Goal: Task Accomplishment & Management: Use online tool/utility

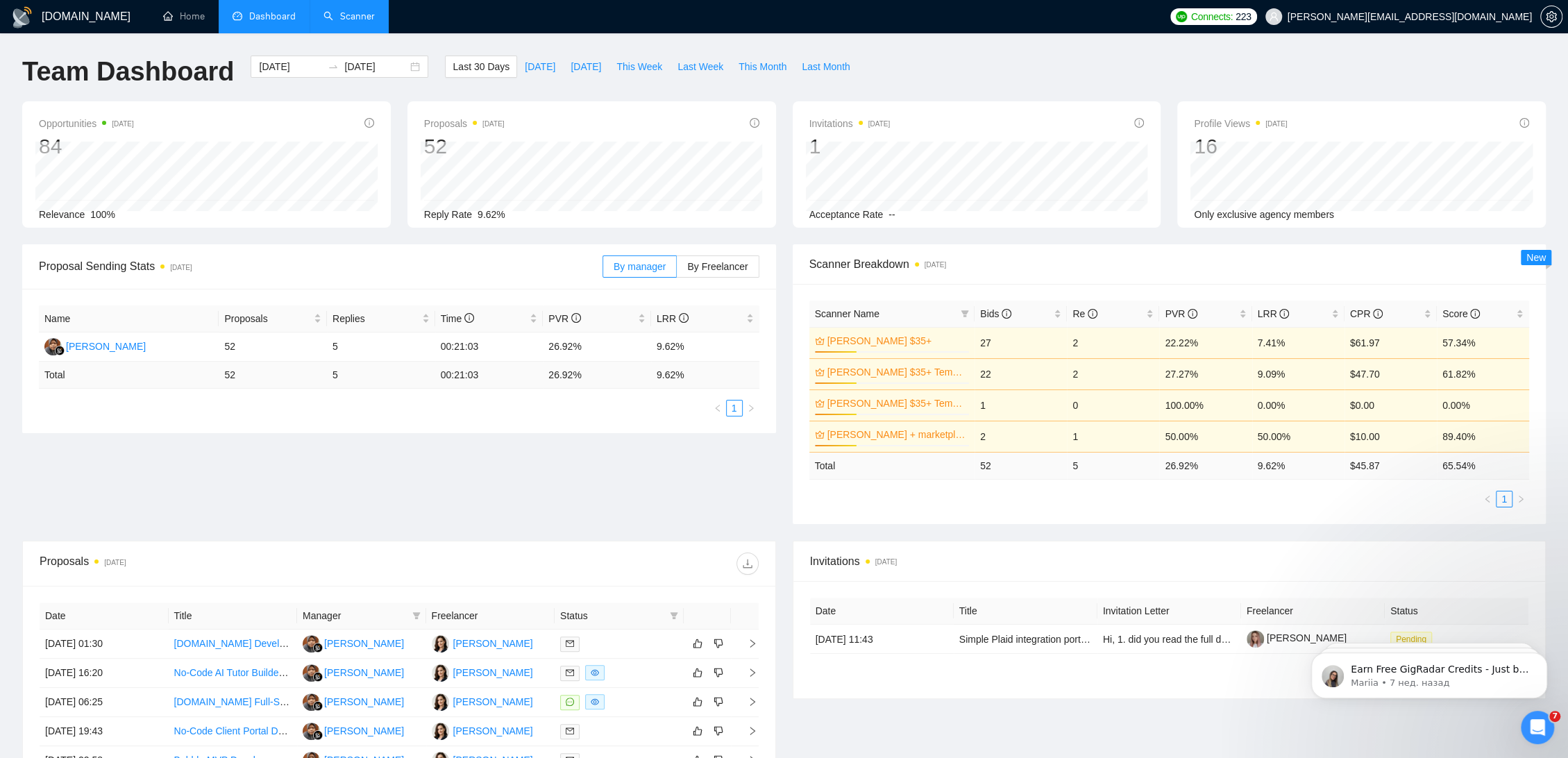
click at [368, 10] on link "Scanner" at bounding box center [349, 16] width 51 height 12
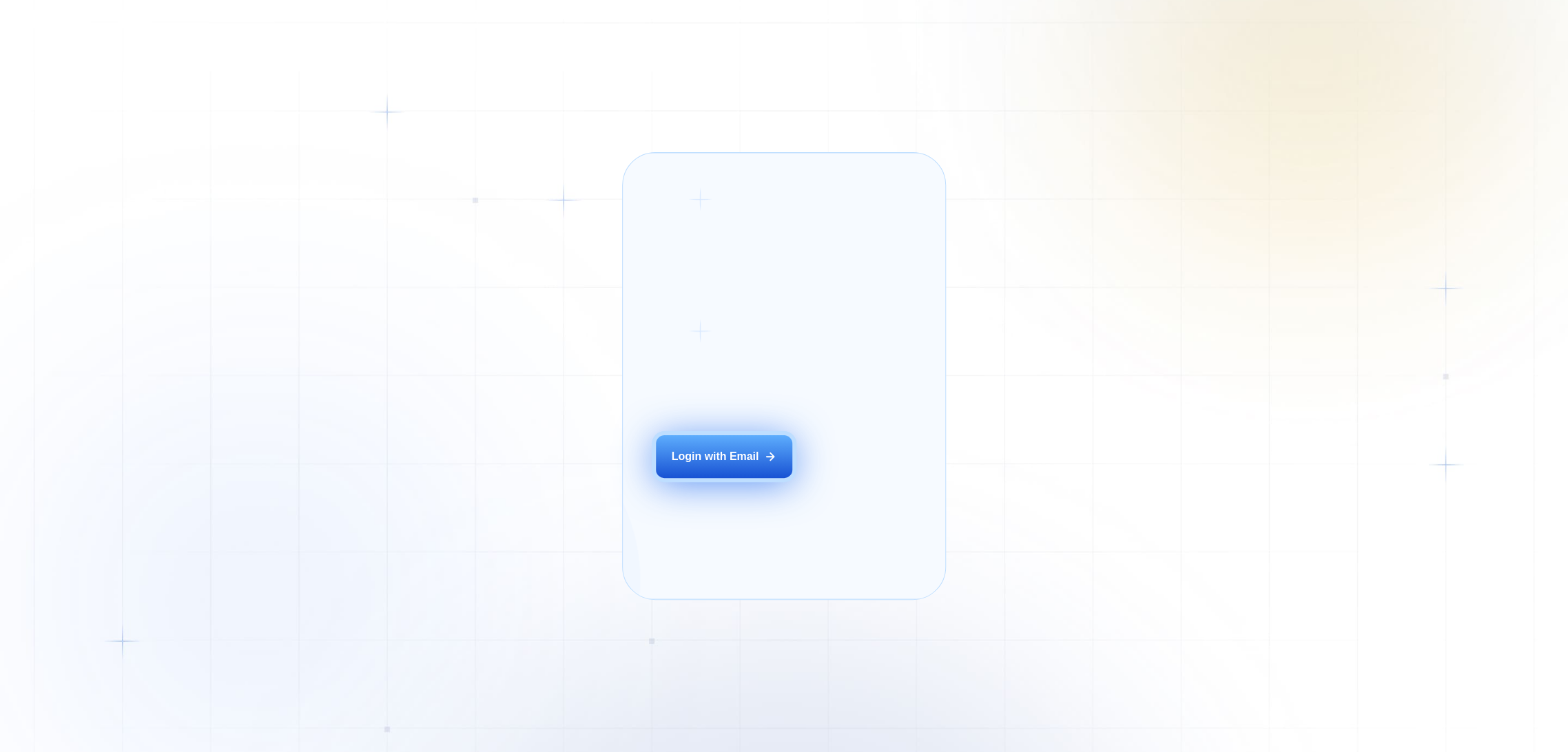
click at [719, 478] on button "Login with Email" at bounding box center [724, 456] width 136 height 42
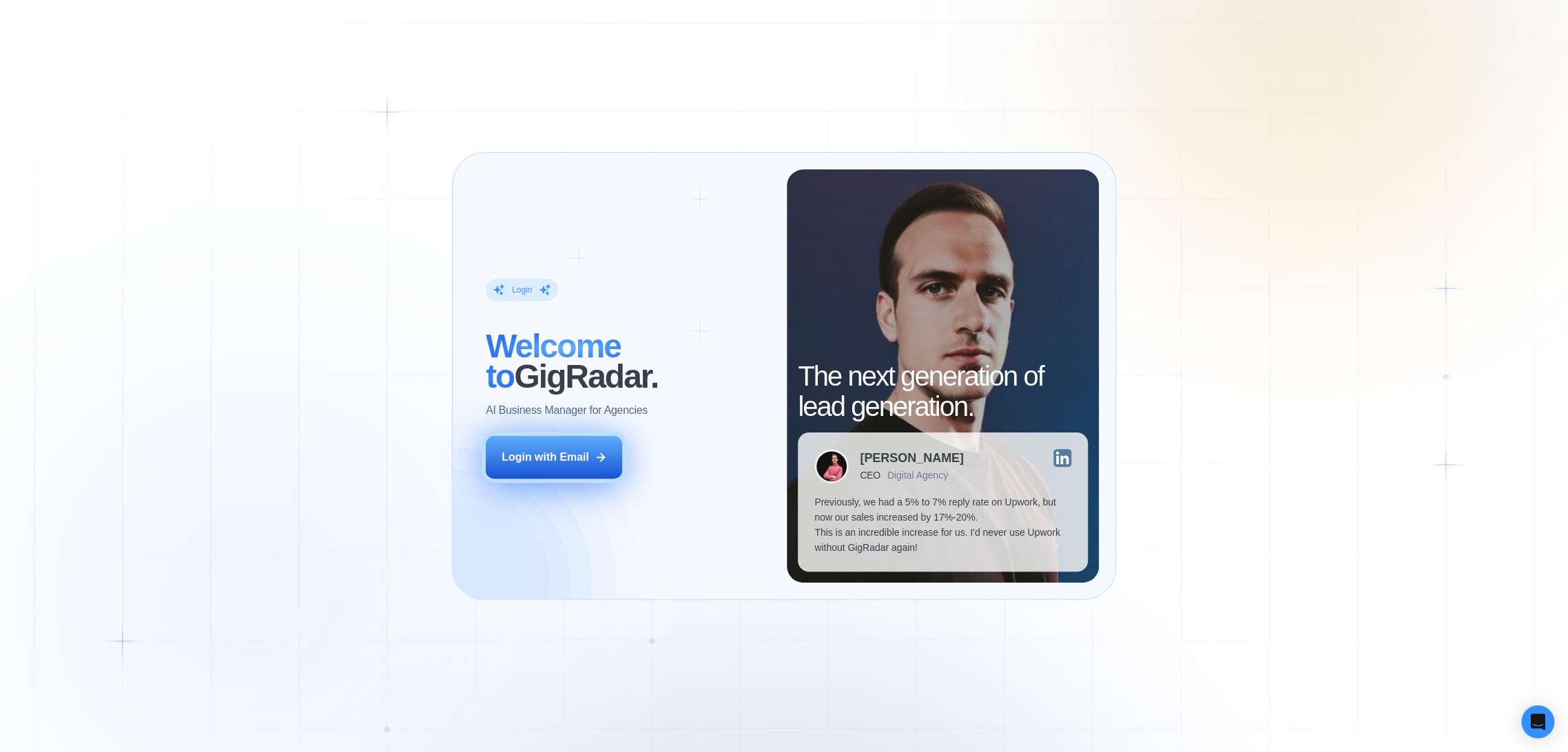
click at [570, 451] on div "Login with Email" at bounding box center [546, 458] width 88 height 15
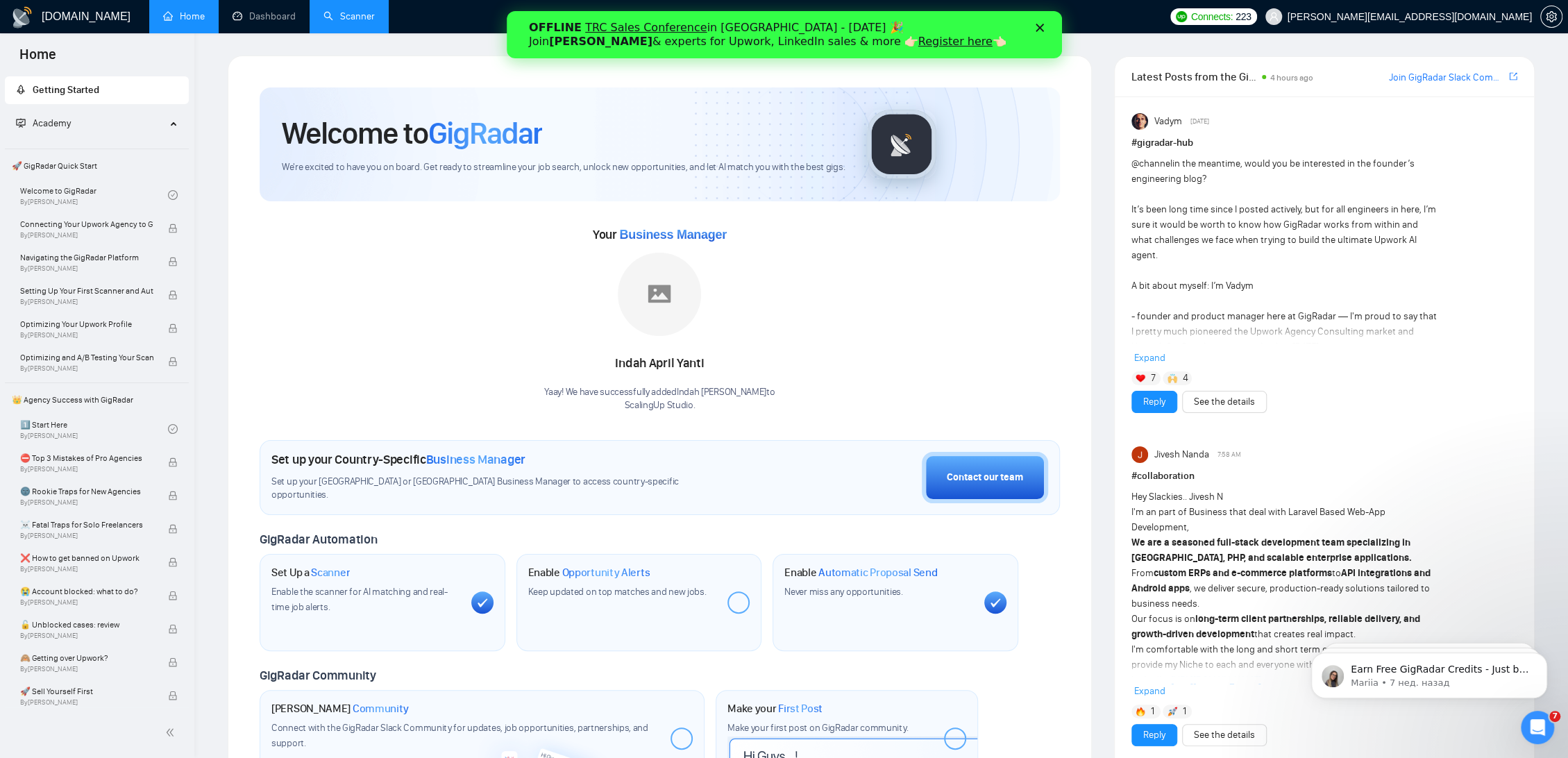
click at [332, 10] on link "Scanner" at bounding box center [349, 16] width 51 height 12
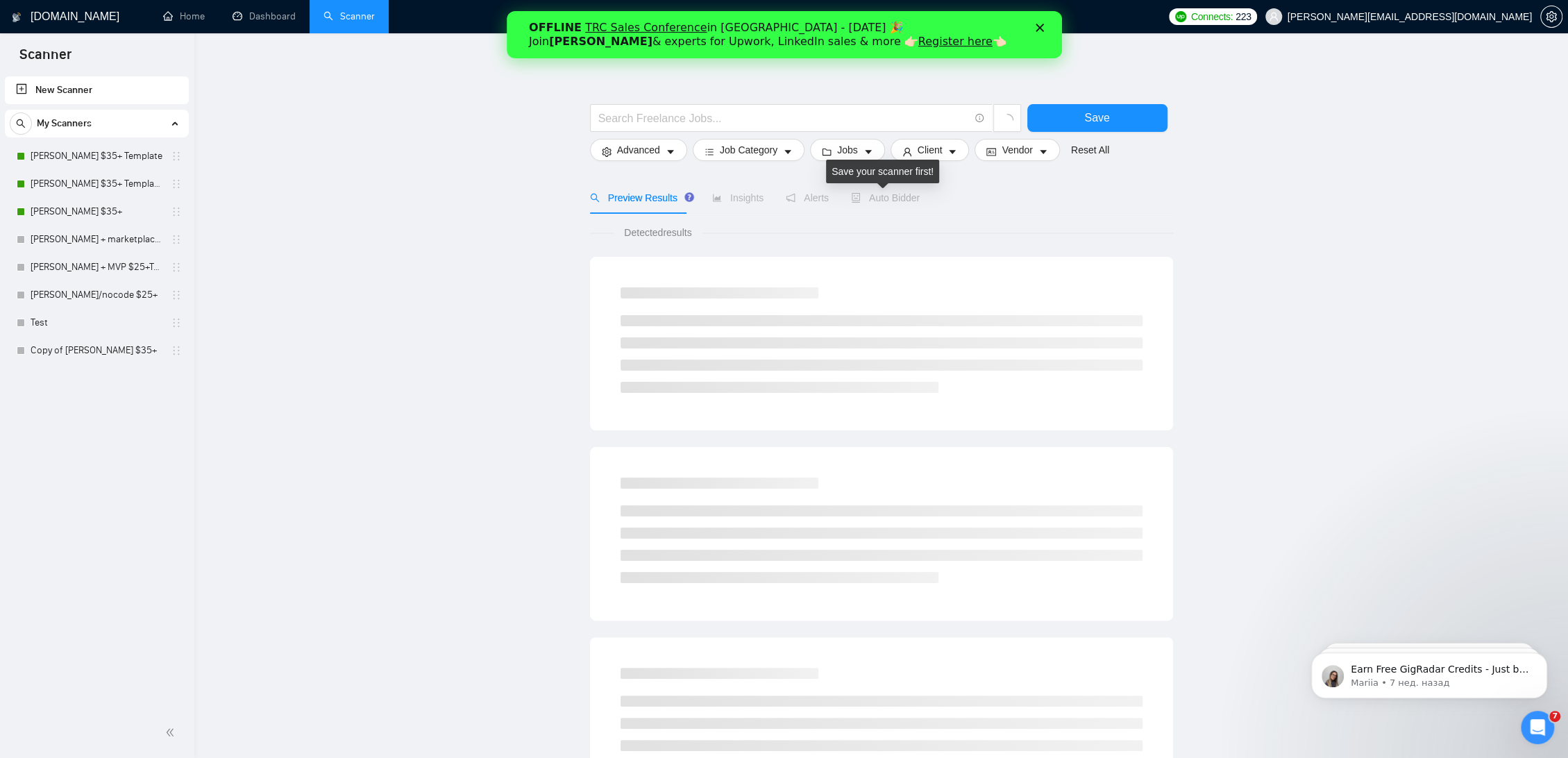
click at [872, 195] on span "Auto Bidder" at bounding box center [885, 198] width 69 height 11
click at [75, 158] on link "Anna Bubble $35+ Template" at bounding box center [96, 156] width 132 height 28
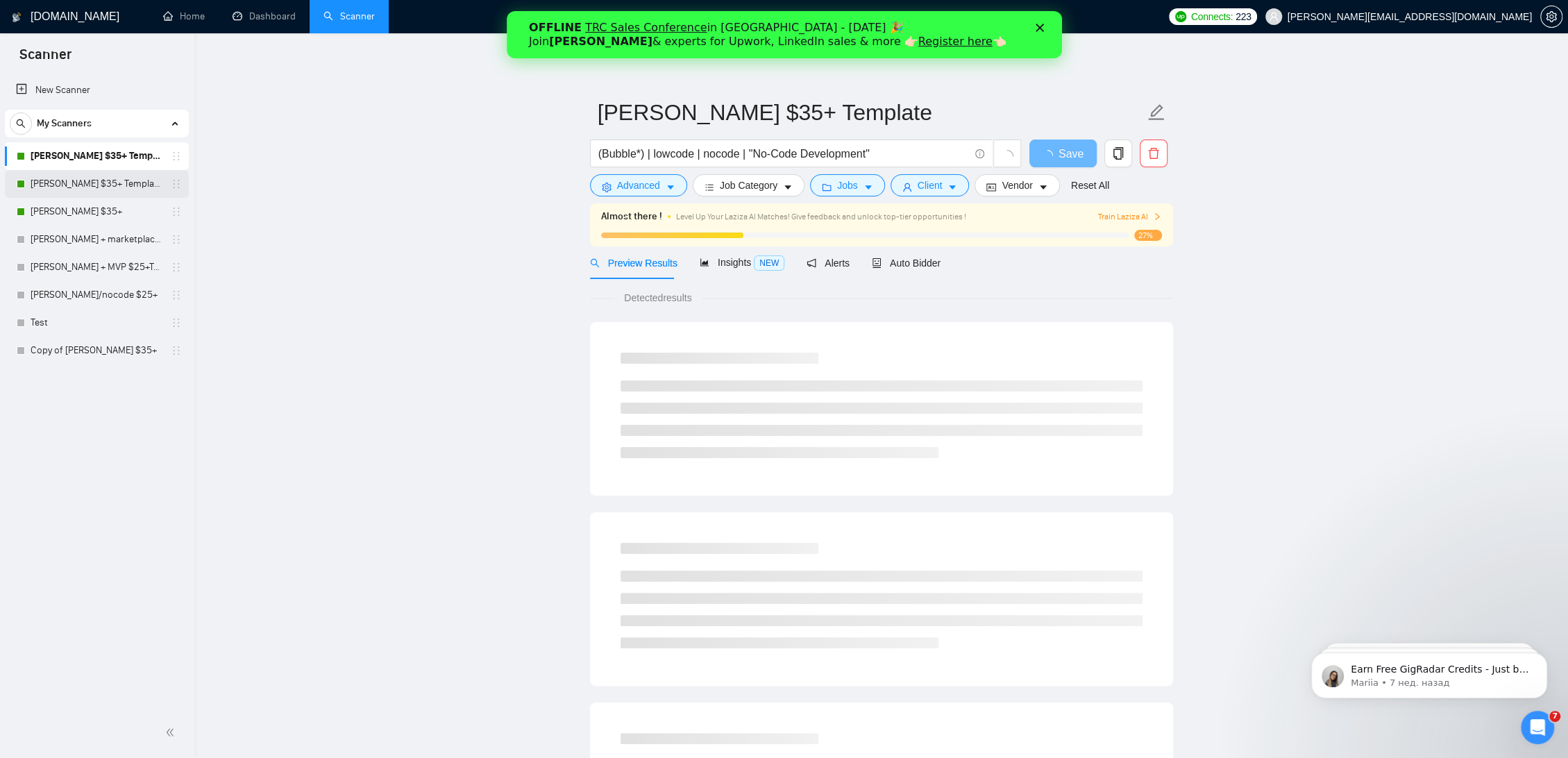
click at [84, 179] on link "Anna Bubble $35+ Template Sunday" at bounding box center [96, 184] width 132 height 28
click at [918, 266] on span "Auto Bidder" at bounding box center [906, 263] width 69 height 11
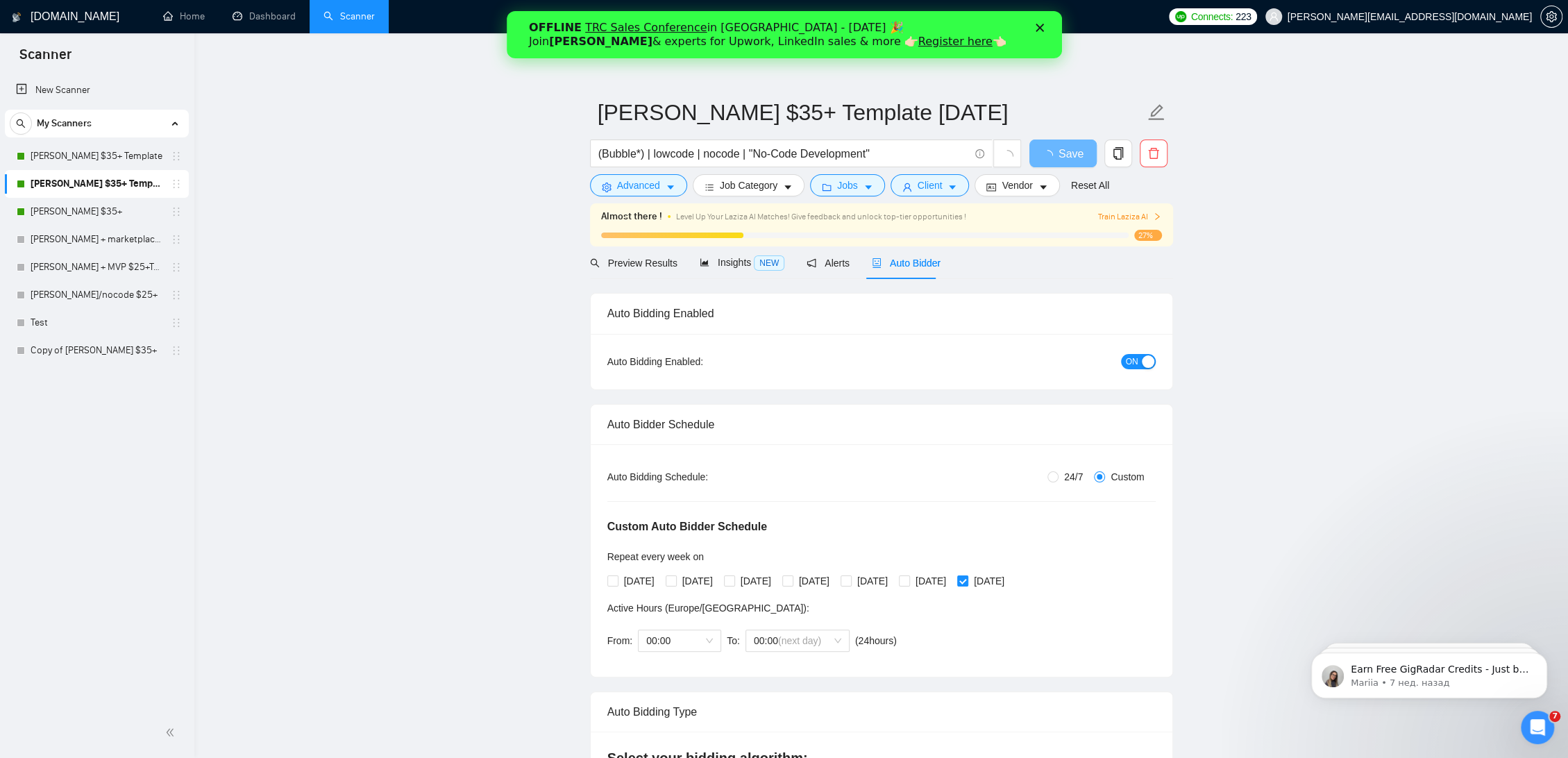
radio input "false"
radio input "true"
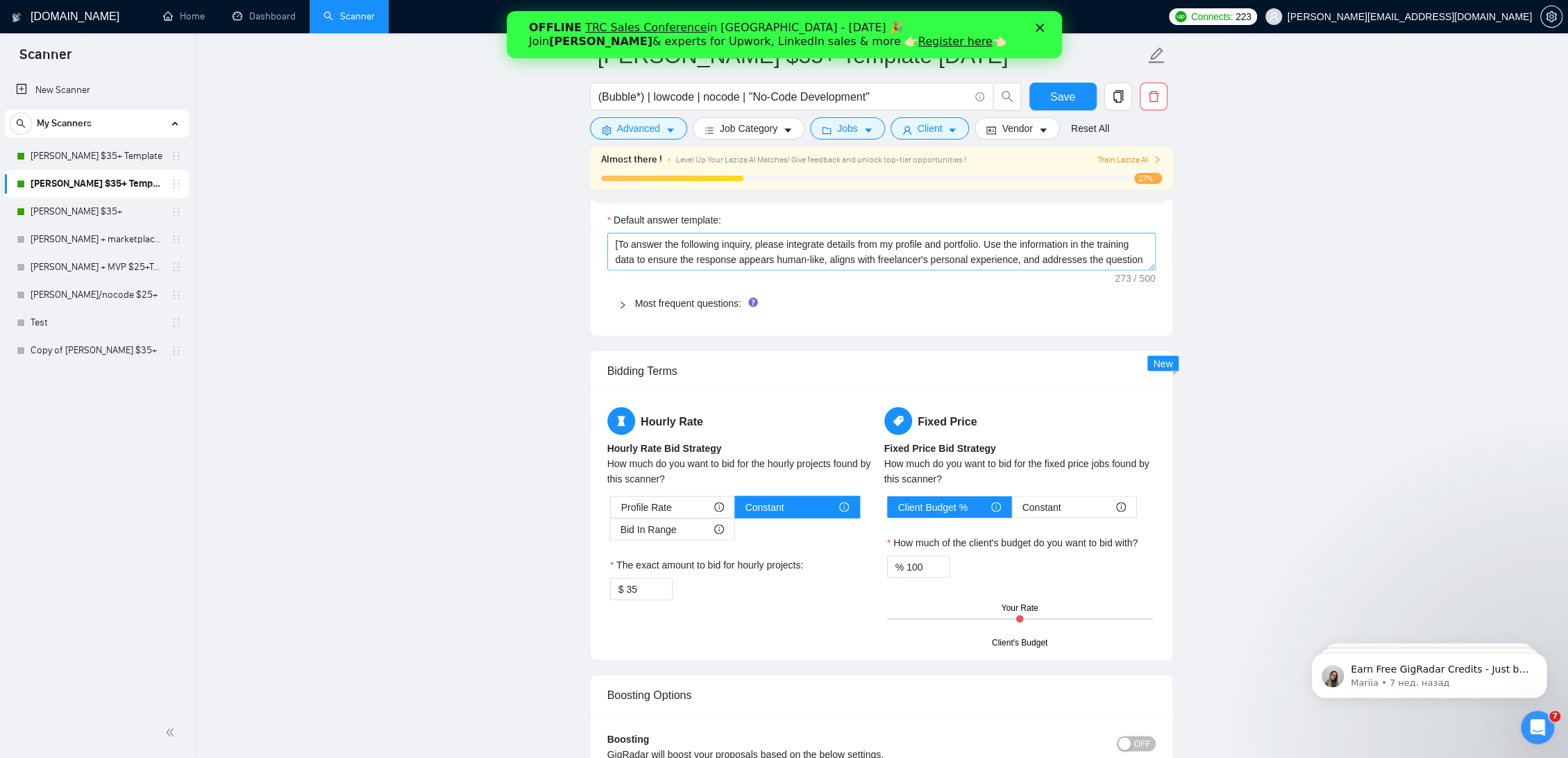
scroll to position [2237, 0]
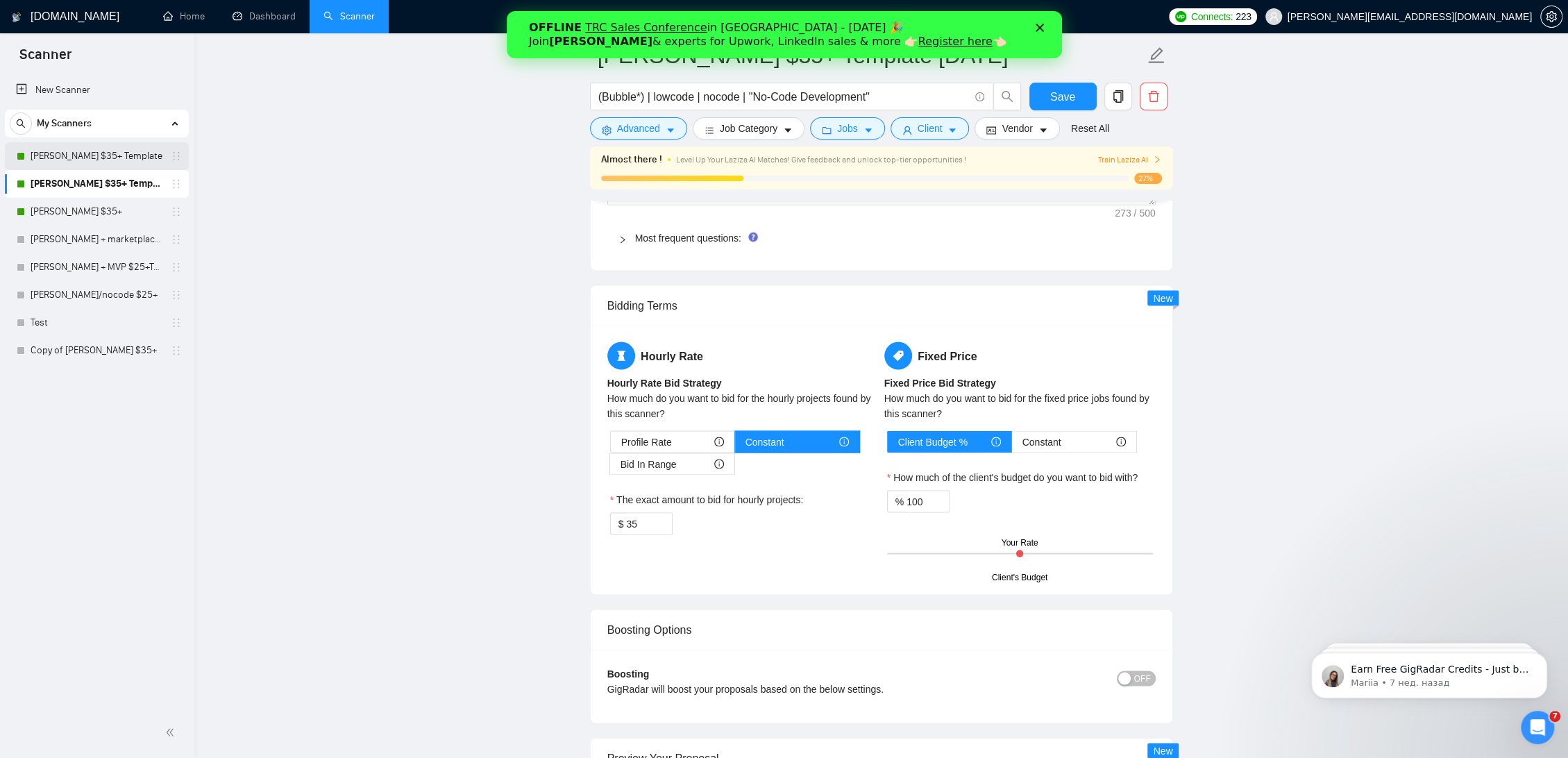
click at [102, 151] on link "Anna Bubble $35+ Template" at bounding box center [96, 156] width 132 height 28
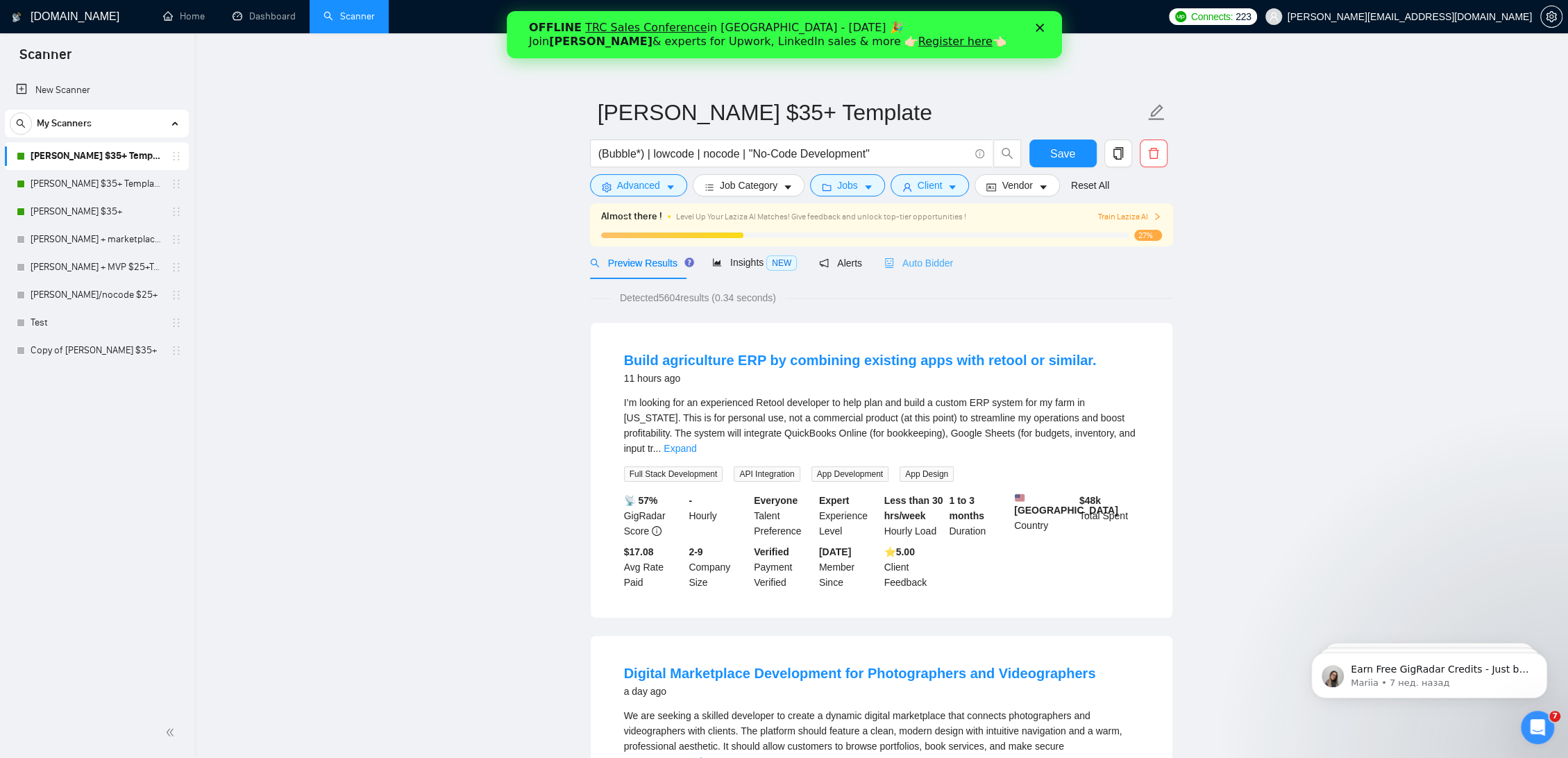
click at [911, 278] on div "Auto Bidder" at bounding box center [918, 263] width 69 height 33
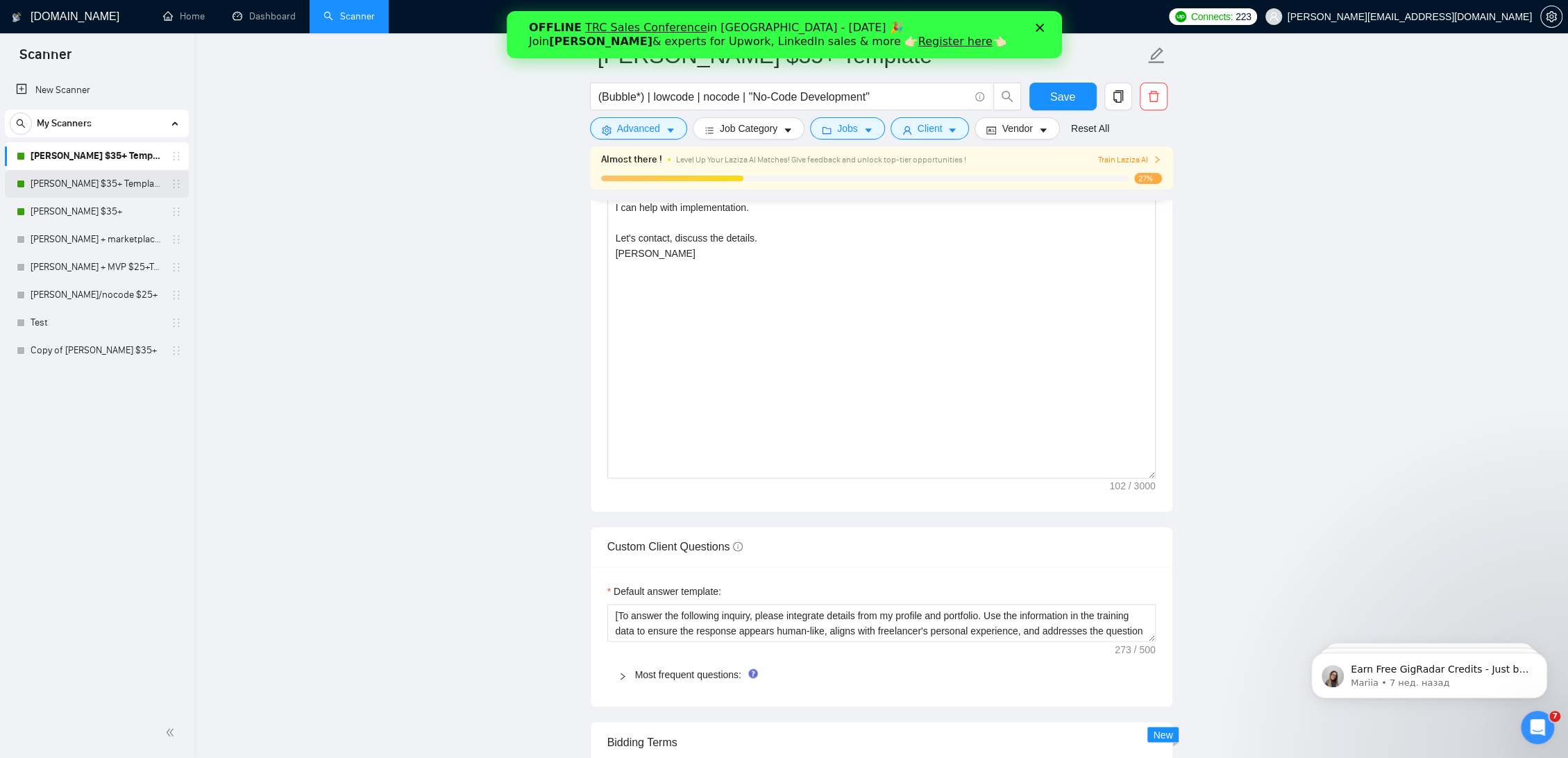
scroll to position [1774, 0]
click at [97, 190] on link "Anna Bubble $35+ Template Sunday" at bounding box center [96, 184] width 132 height 28
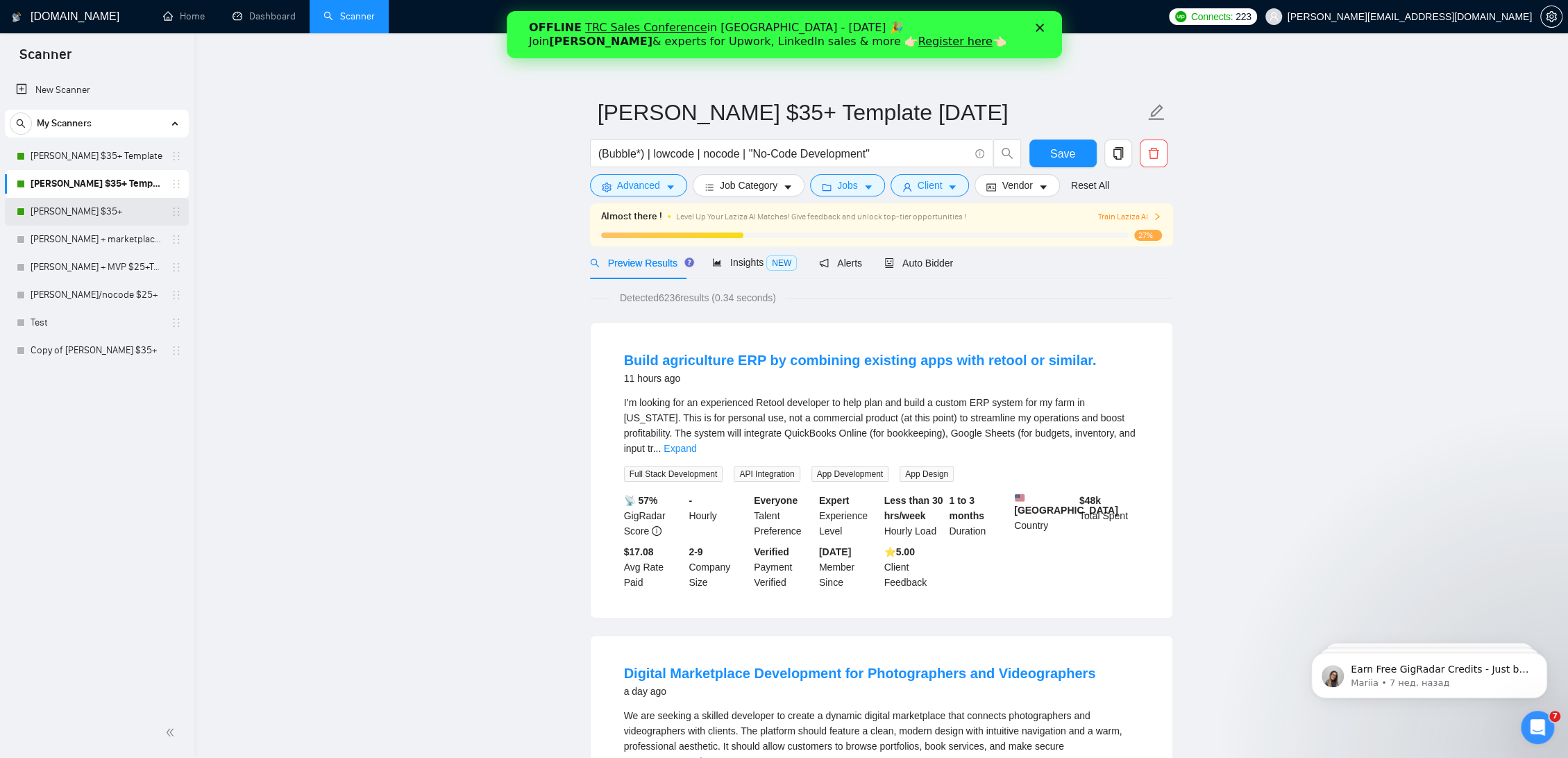
click at [88, 214] on link "Anna Bubble $35+" at bounding box center [96, 212] width 132 height 28
drag, startPoint x: 908, startPoint y: 267, endPoint x: 456, endPoint y: 524, distance: 520.0
click at [907, 268] on span "Auto Bidder" at bounding box center [918, 263] width 69 height 11
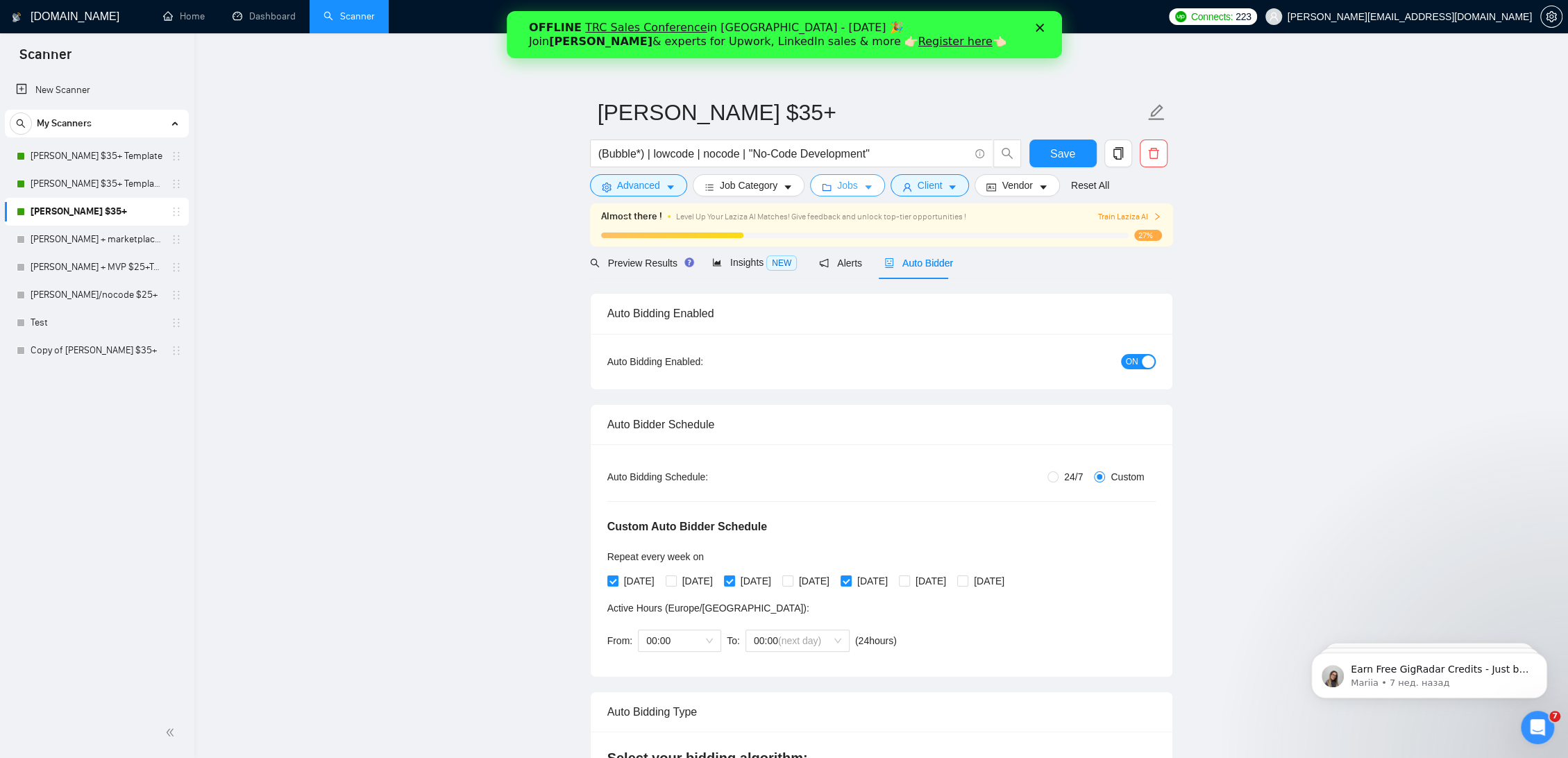
click at [841, 179] on span "Jobs" at bounding box center [847, 186] width 21 height 16
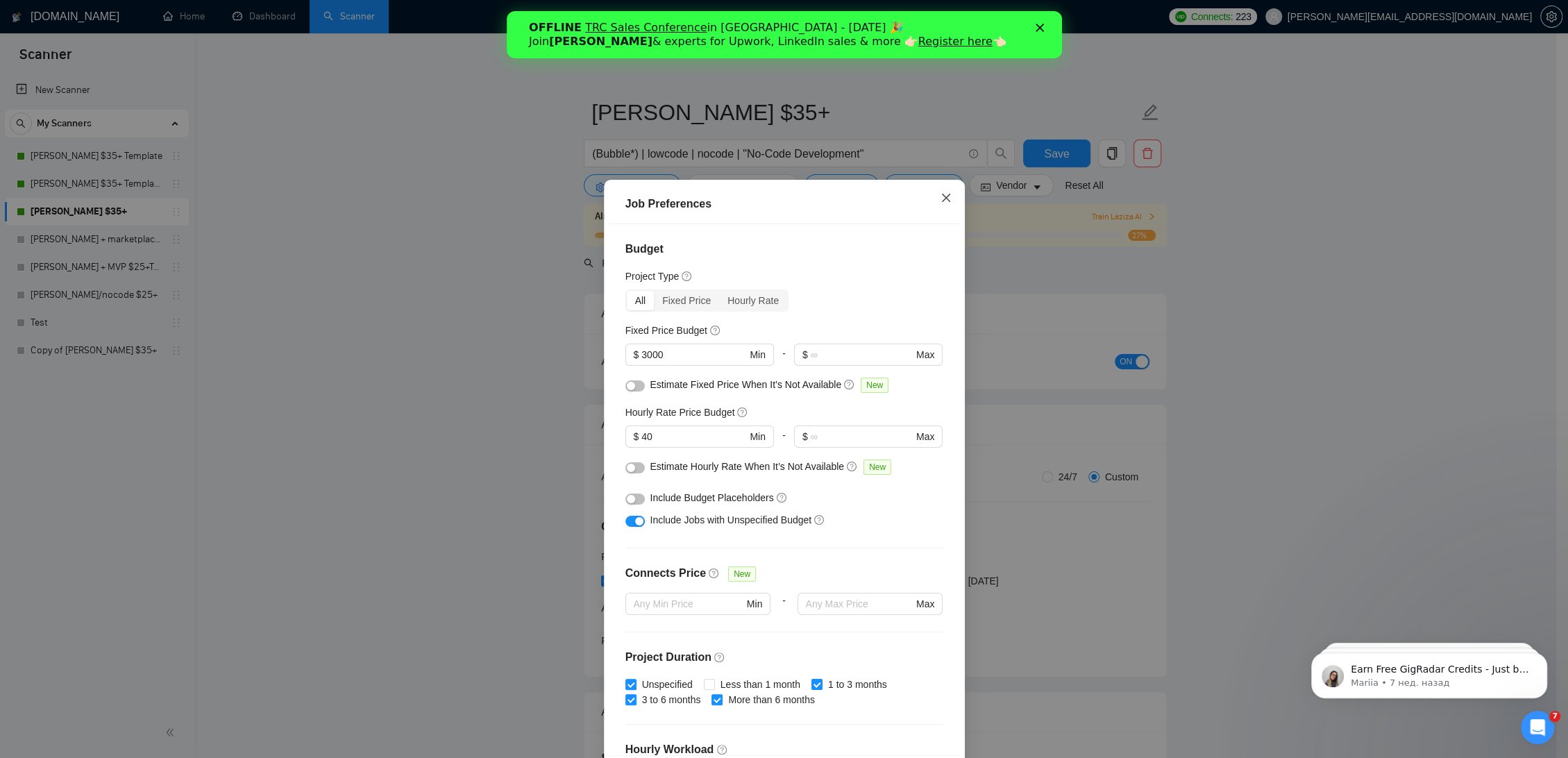
click at [933, 200] on span "Close" at bounding box center [946, 199] width 37 height 37
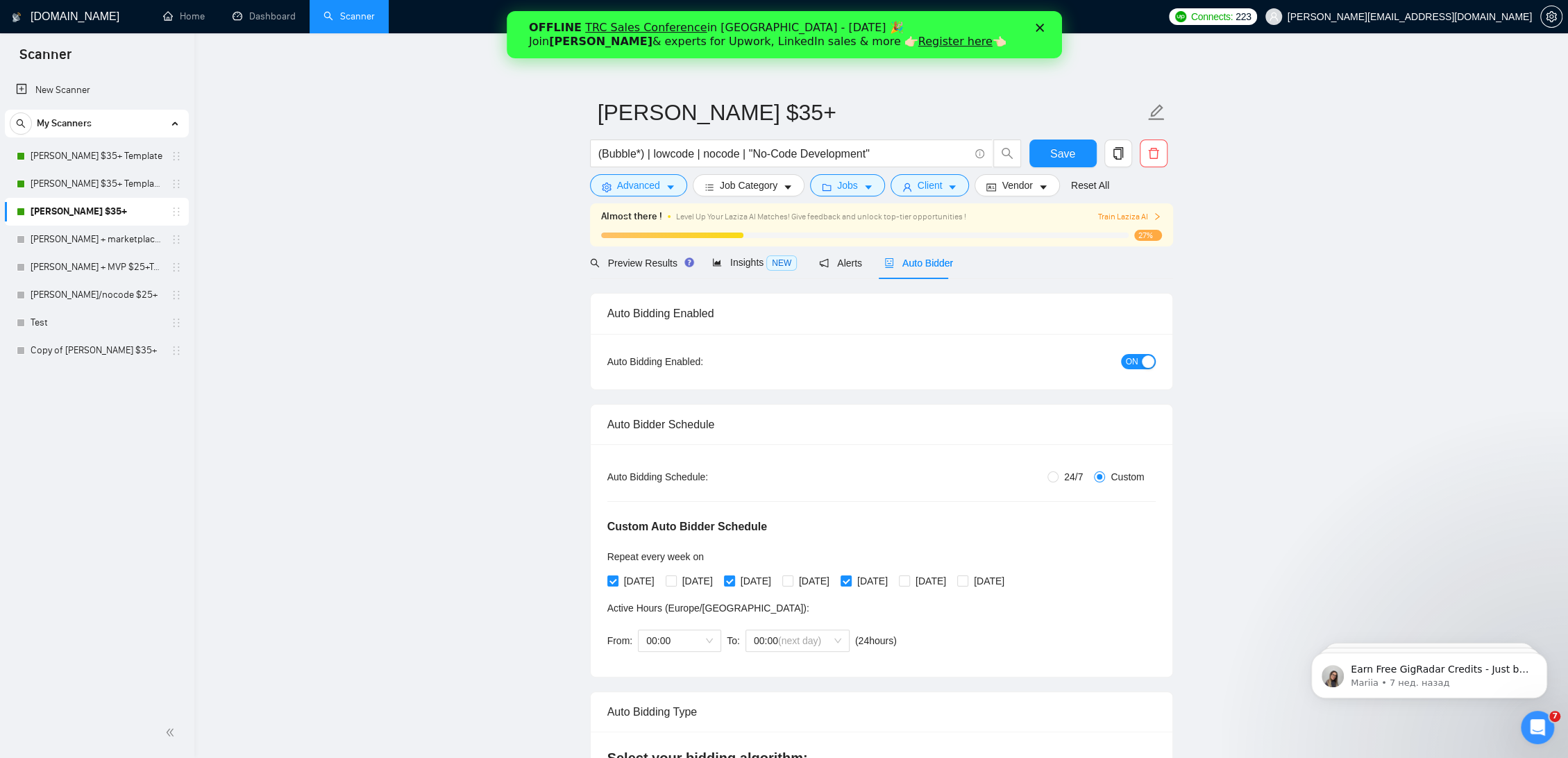
drag, startPoint x: 111, startPoint y: 161, endPoint x: 265, endPoint y: 181, distance: 155.3
click at [111, 161] on link "Anna Bubble $35+ Template" at bounding box center [96, 156] width 132 height 28
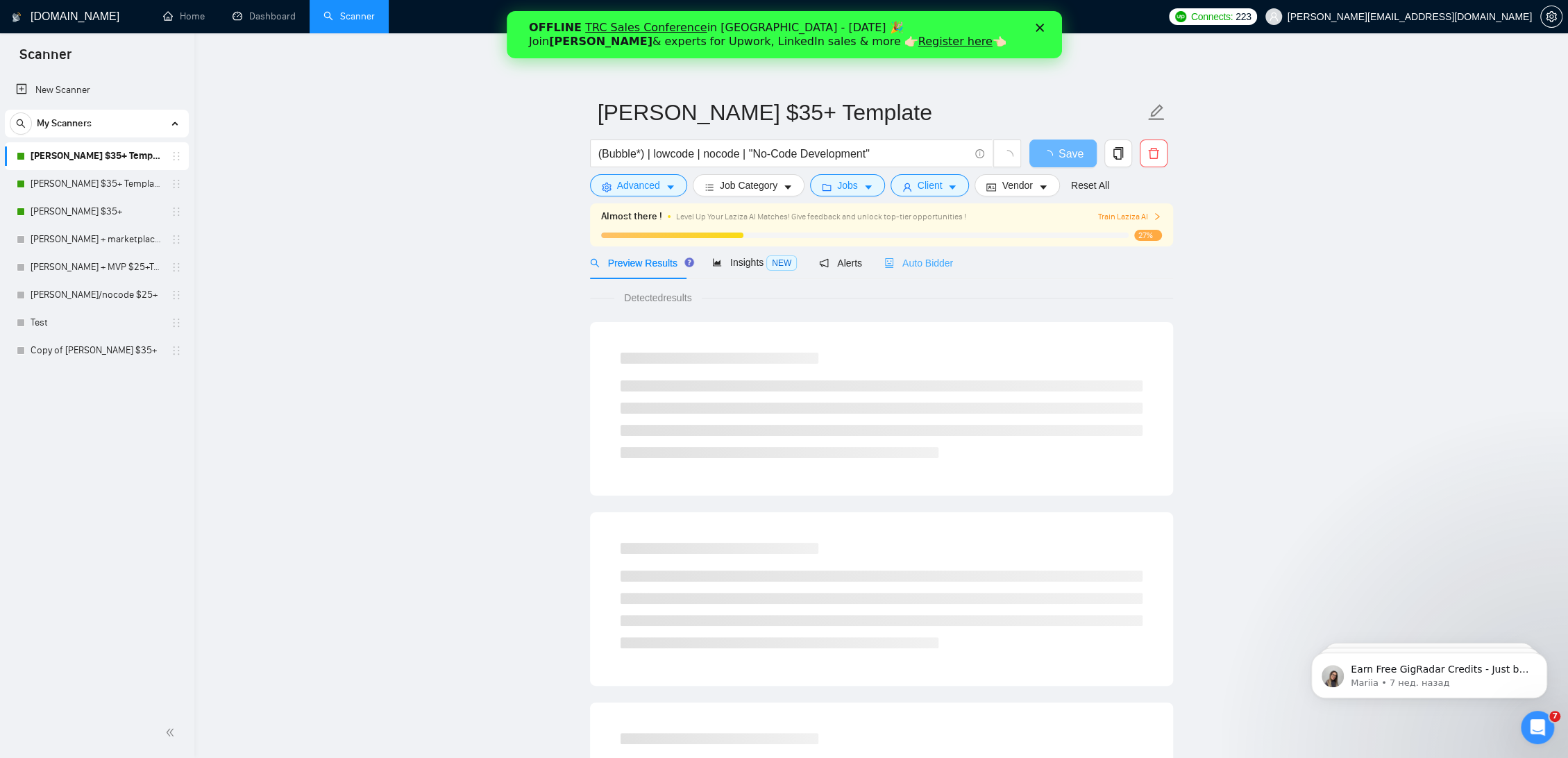
click at [918, 271] on div "Auto Bidder" at bounding box center [918, 263] width 69 height 33
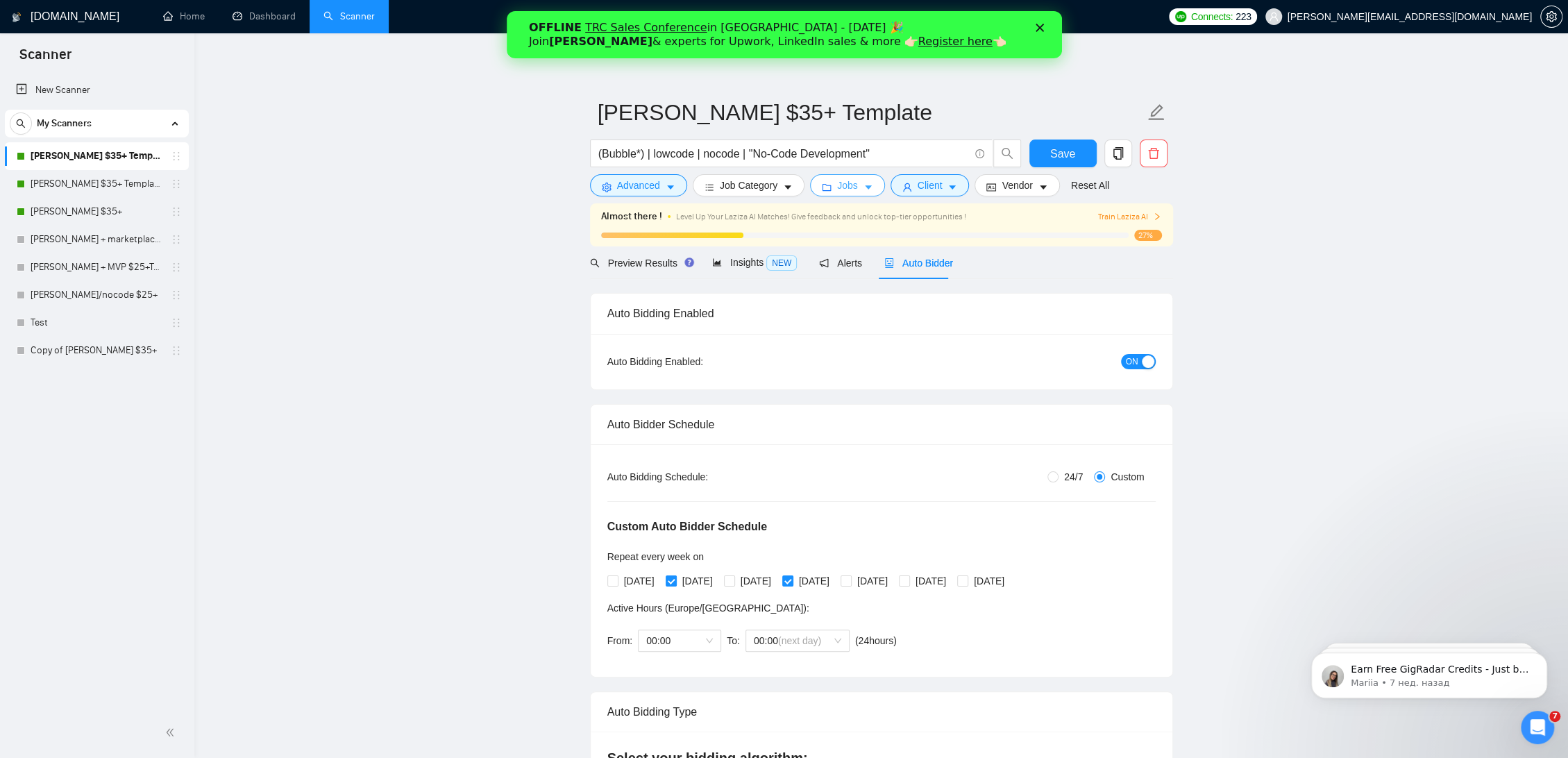
click at [828, 183] on icon "folder" at bounding box center [827, 187] width 10 height 10
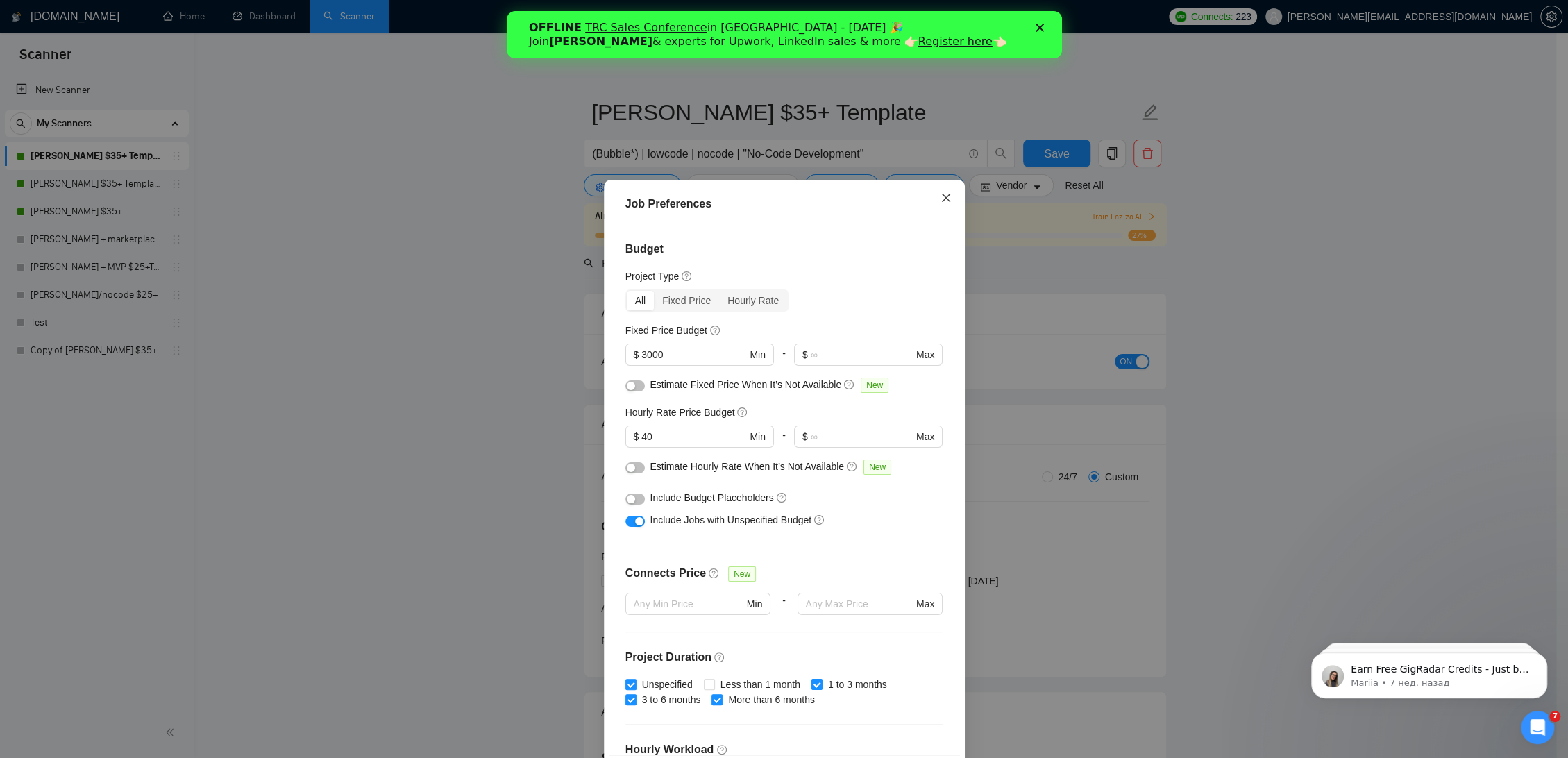
click at [933, 189] on span "Close" at bounding box center [946, 199] width 37 height 37
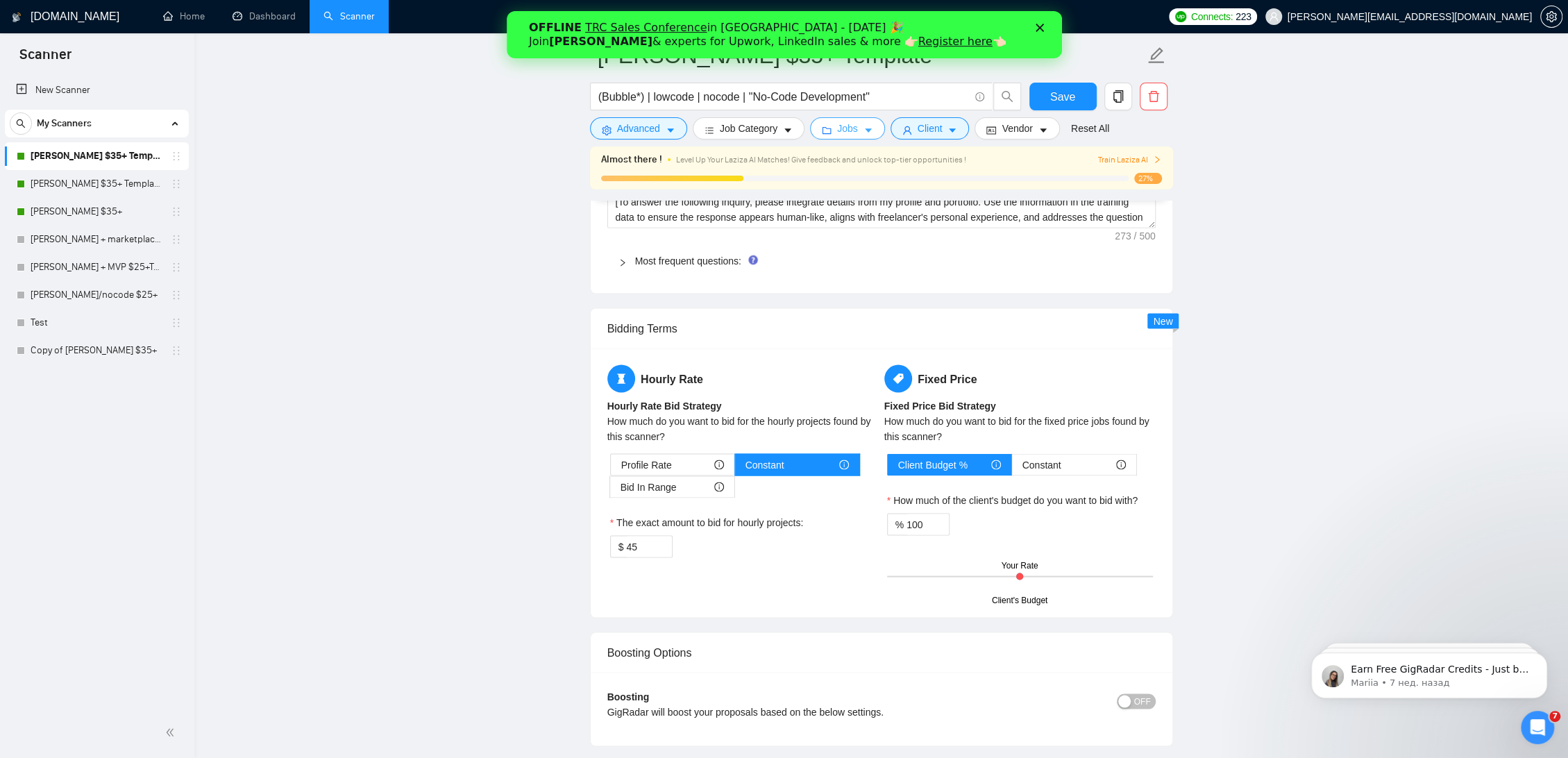
scroll to position [2314, 0]
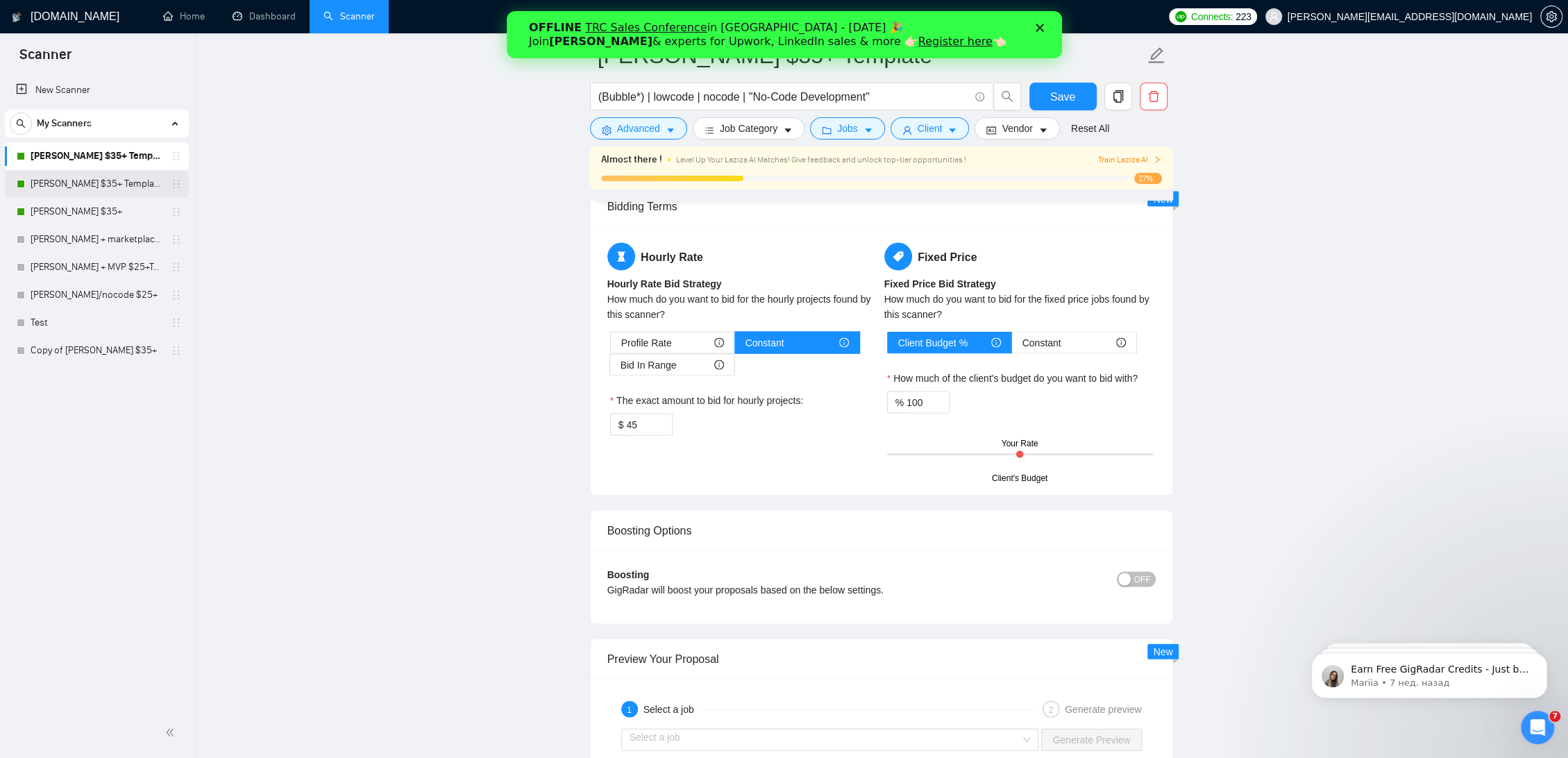
click at [102, 183] on link "Anna Bubble $35+ Template Sunday" at bounding box center [96, 184] width 132 height 28
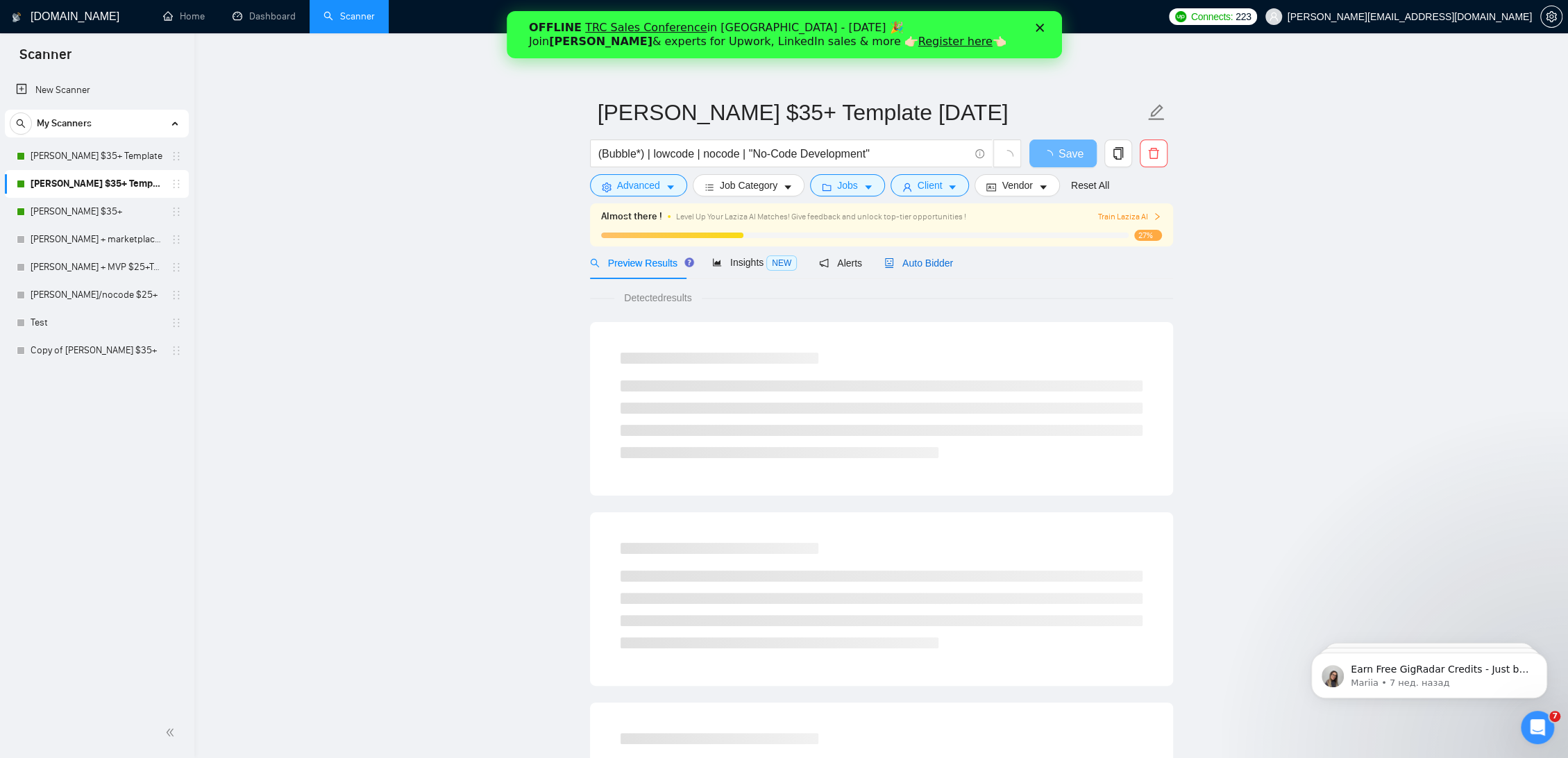
click at [894, 258] on span "Auto Bidder" at bounding box center [918, 263] width 69 height 11
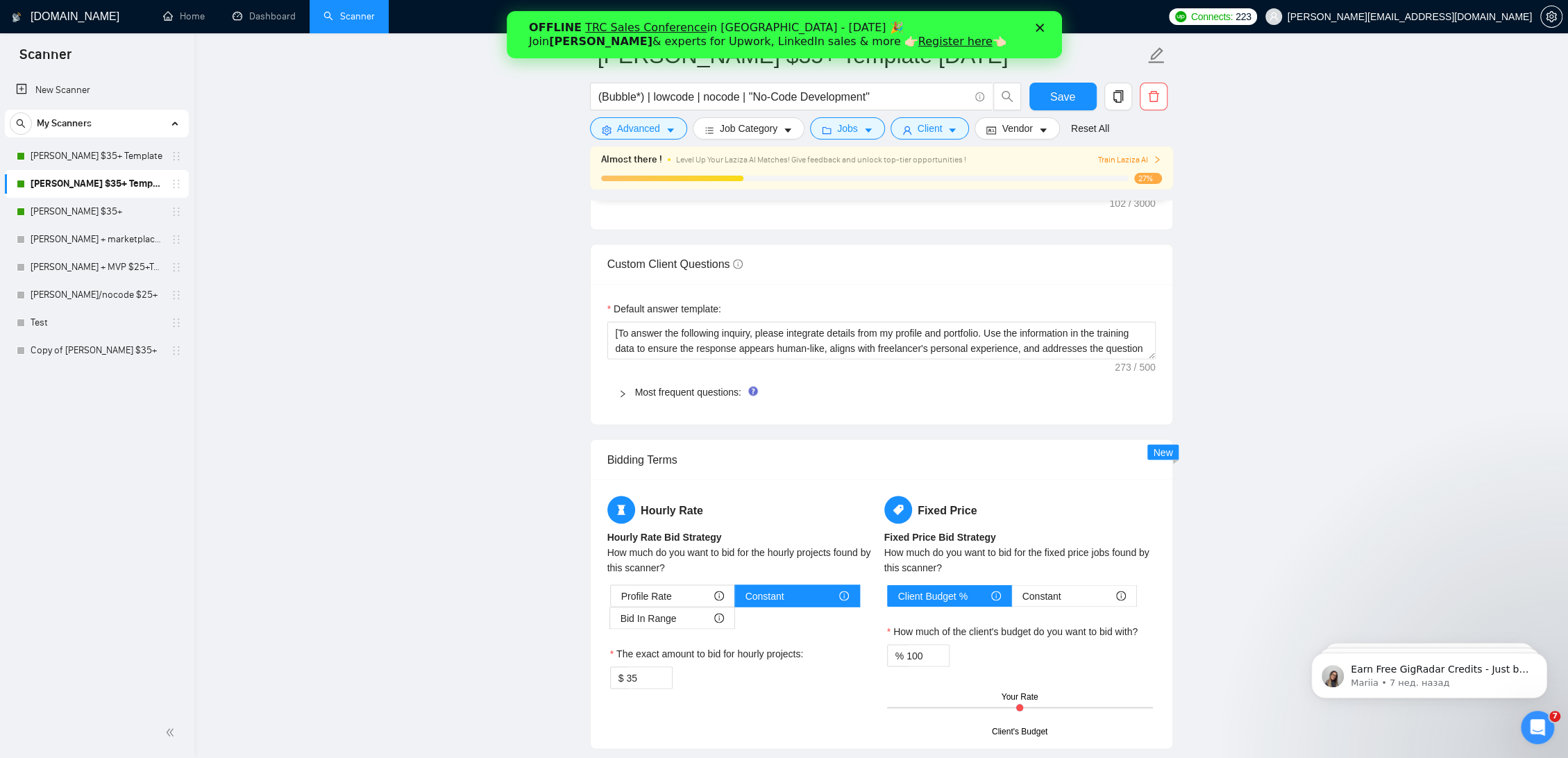
scroll to position [2314, 0]
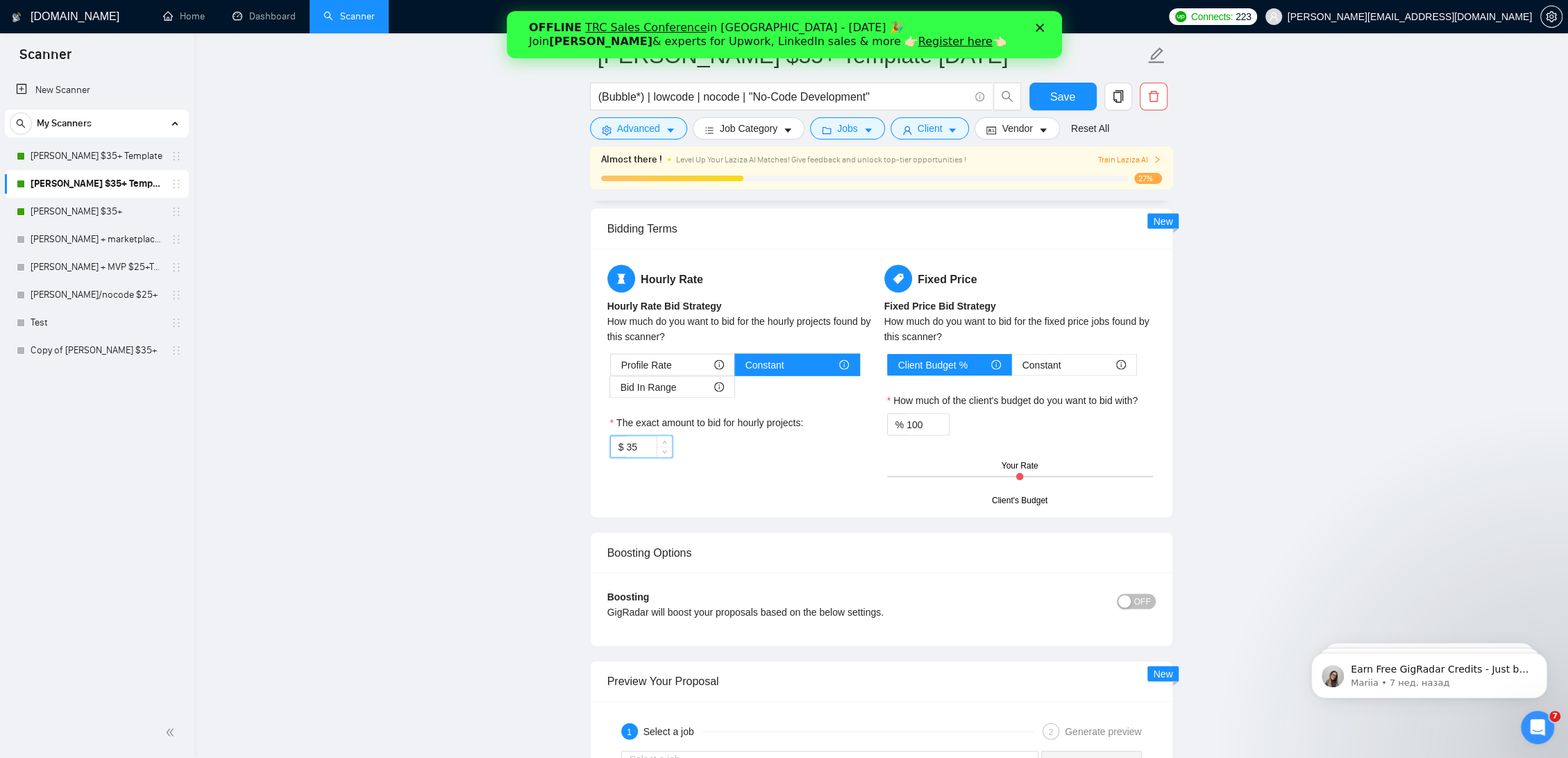
drag, startPoint x: 642, startPoint y: 428, endPoint x: 580, endPoint y: 427, distance: 62.0
type input "40"
click at [1070, 93] on span "Save" at bounding box center [1063, 97] width 25 height 17
